Goal: Task Accomplishment & Management: Complete application form

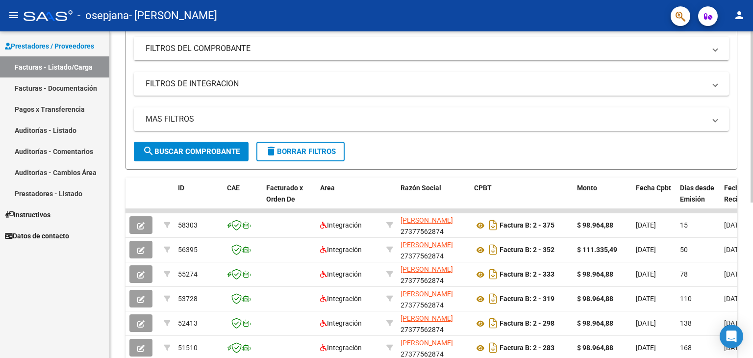
scroll to position [149, 0]
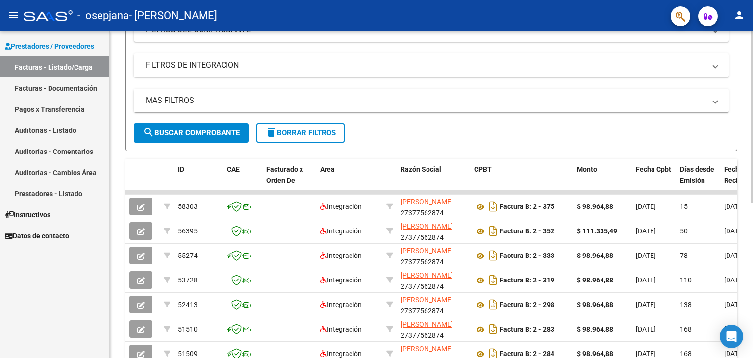
click at [752, 155] on div at bounding box center [751, 196] width 2 height 171
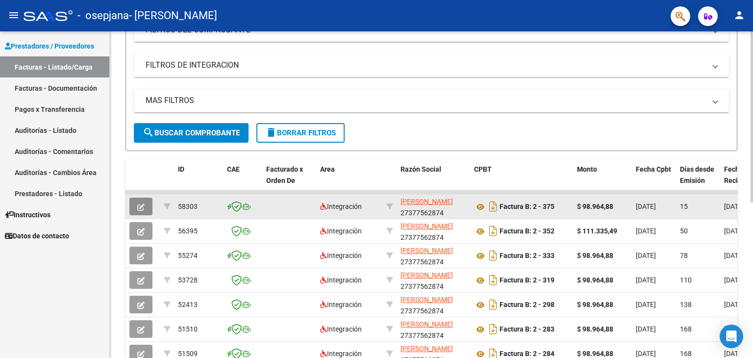
click at [139, 203] on icon "button" at bounding box center [140, 206] width 7 height 7
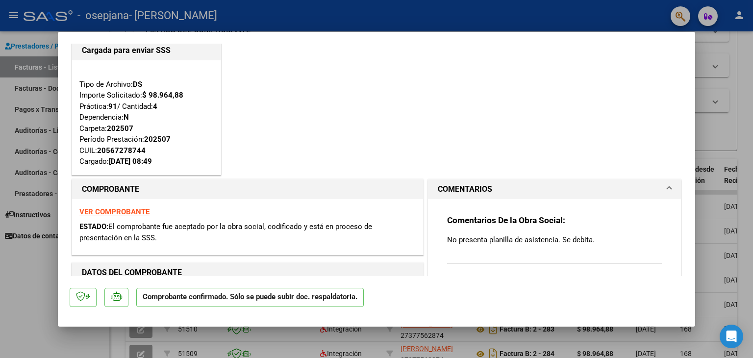
scroll to position [0, 0]
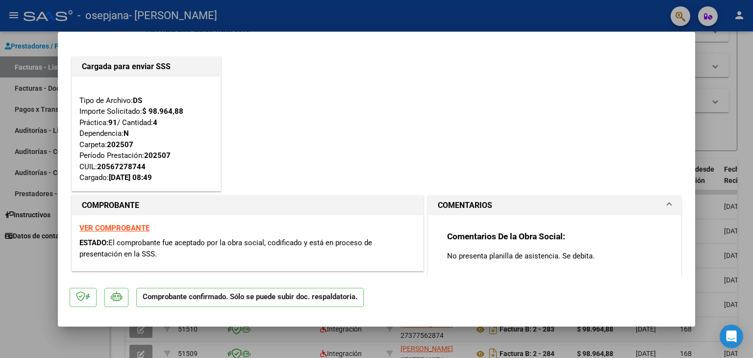
click at [722, 82] on div at bounding box center [376, 179] width 753 height 358
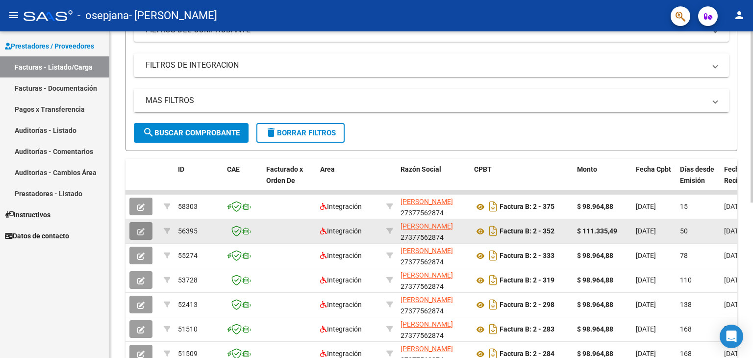
click at [139, 232] on icon "button" at bounding box center [140, 231] width 7 height 7
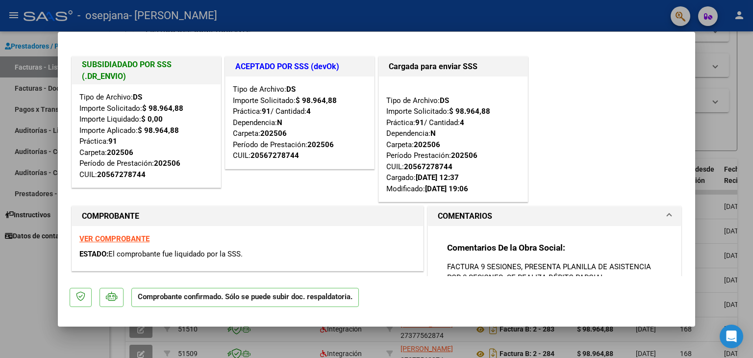
click at [738, 97] on div at bounding box center [376, 179] width 753 height 358
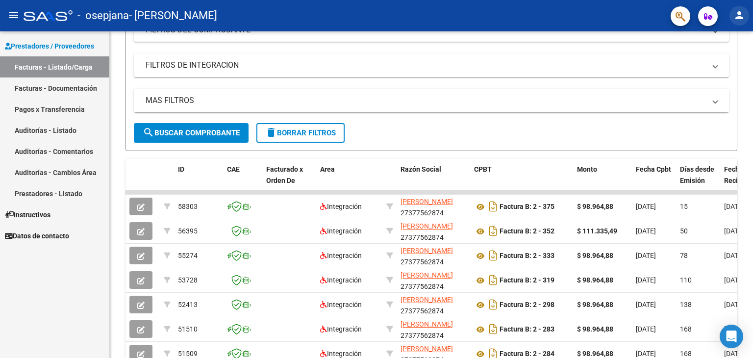
click at [741, 18] on mat-icon "person" at bounding box center [739, 15] width 12 height 12
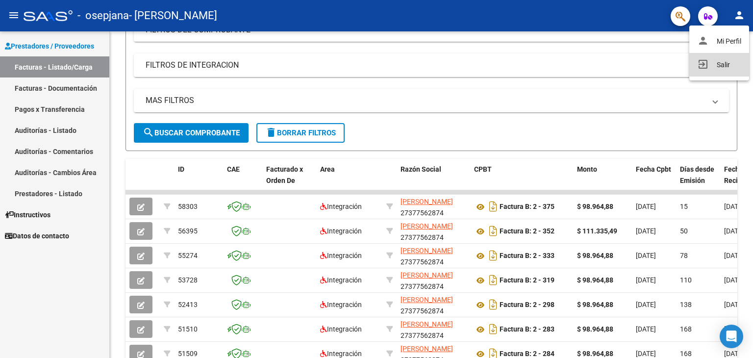
click at [715, 64] on button "exit_to_app Salir" at bounding box center [719, 65] width 60 height 24
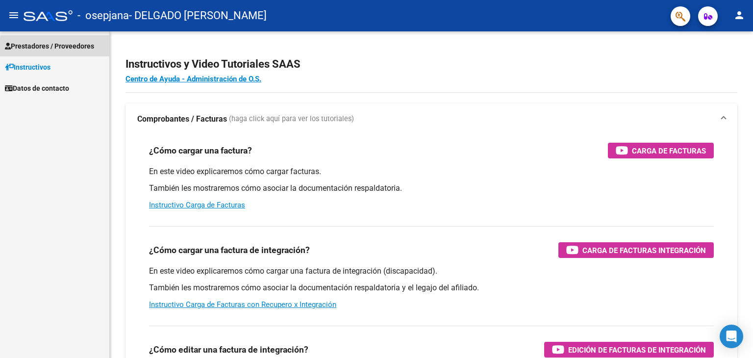
click at [59, 50] on span "Prestadores / Proveedores" at bounding box center [49, 46] width 89 height 11
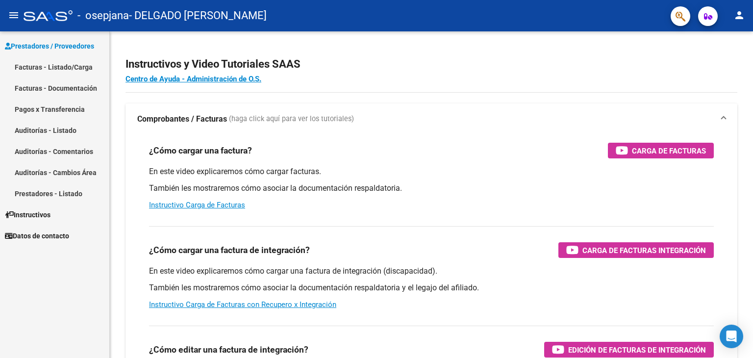
click at [63, 66] on link "Facturas - Listado/Carga" at bounding box center [54, 66] width 109 height 21
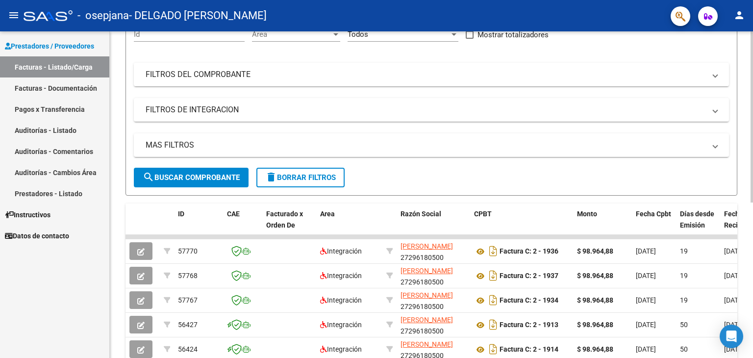
click at [752, 118] on div at bounding box center [751, 172] width 2 height 171
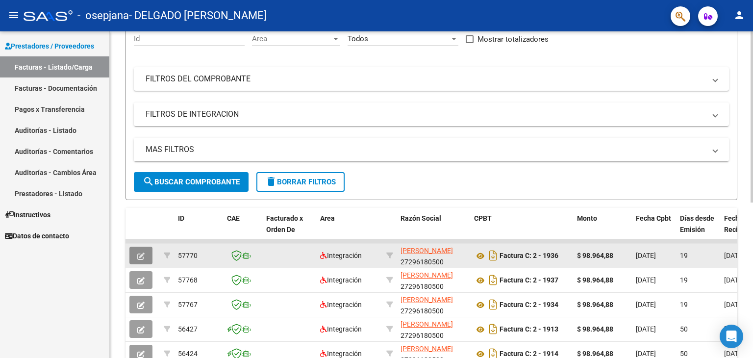
click at [145, 252] on button "button" at bounding box center [140, 256] width 23 height 18
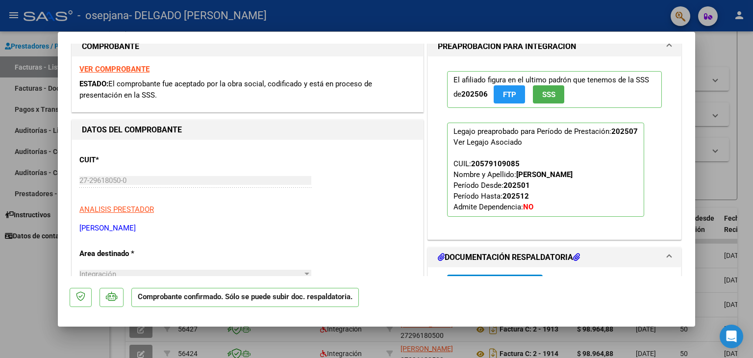
scroll to position [173, 0]
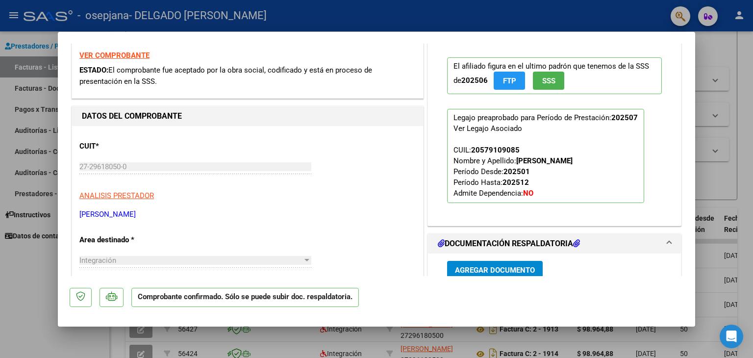
click at [728, 120] on div at bounding box center [376, 179] width 753 height 358
type input "$ 0,00"
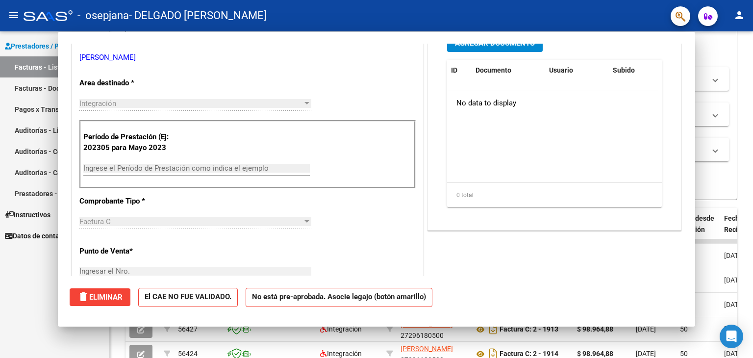
scroll to position [34, 0]
